Goal: Submit feedback/report problem

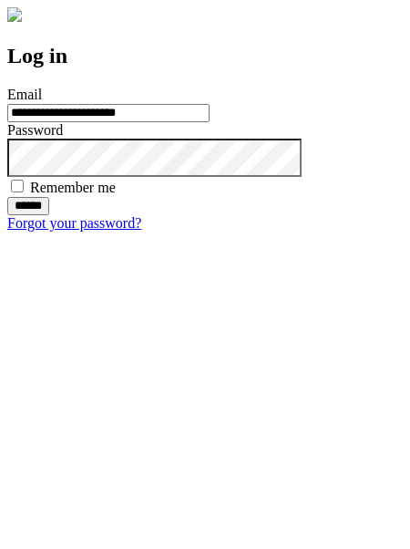
click at [49, 215] on input "******" at bounding box center [28, 206] width 42 height 18
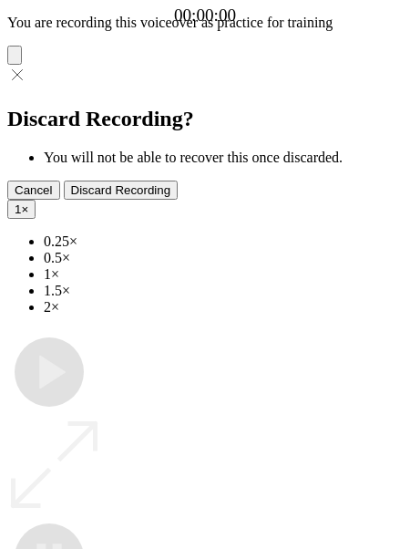
type input "**********"
